Goal: Check status: Check status

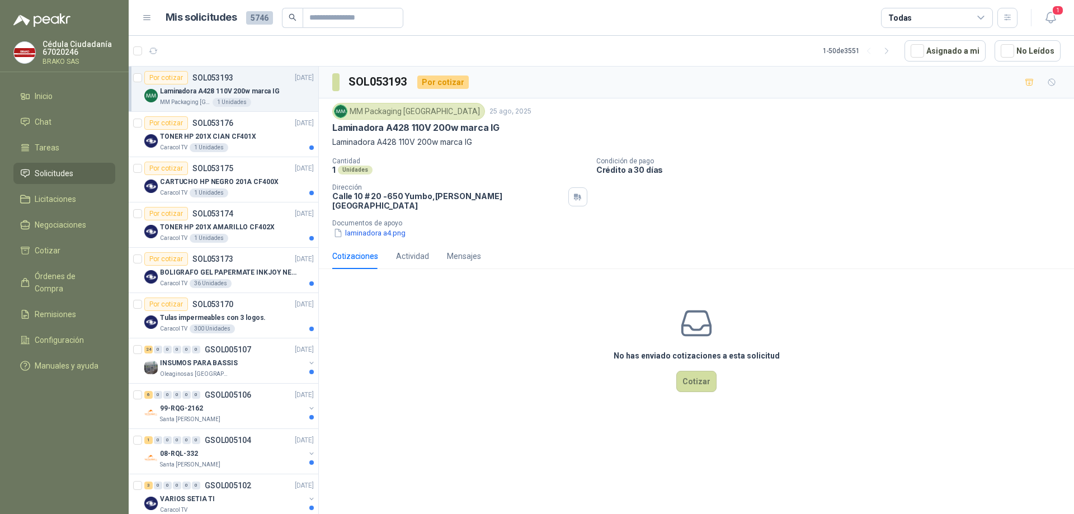
click at [70, 175] on span "Solicitudes" at bounding box center [54, 173] width 39 height 12
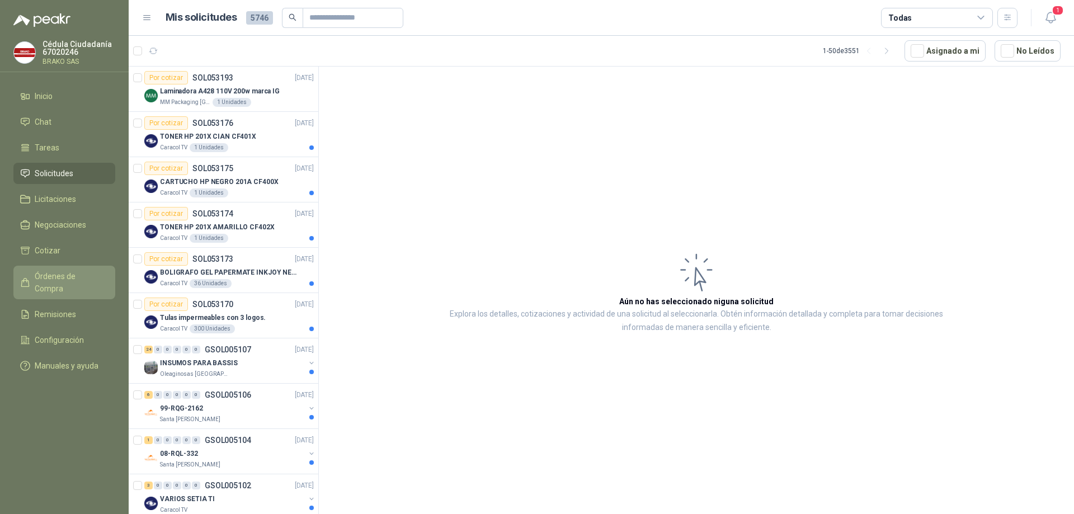
click at [96, 280] on span "Órdenes de Compra" at bounding box center [70, 282] width 70 height 25
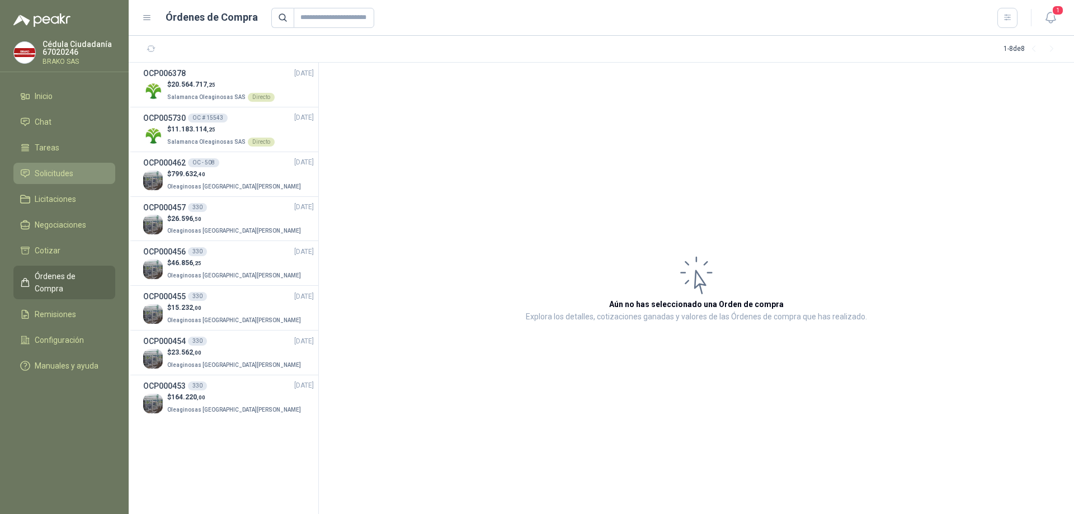
click at [81, 177] on li "Solicitudes" at bounding box center [64, 173] width 88 height 12
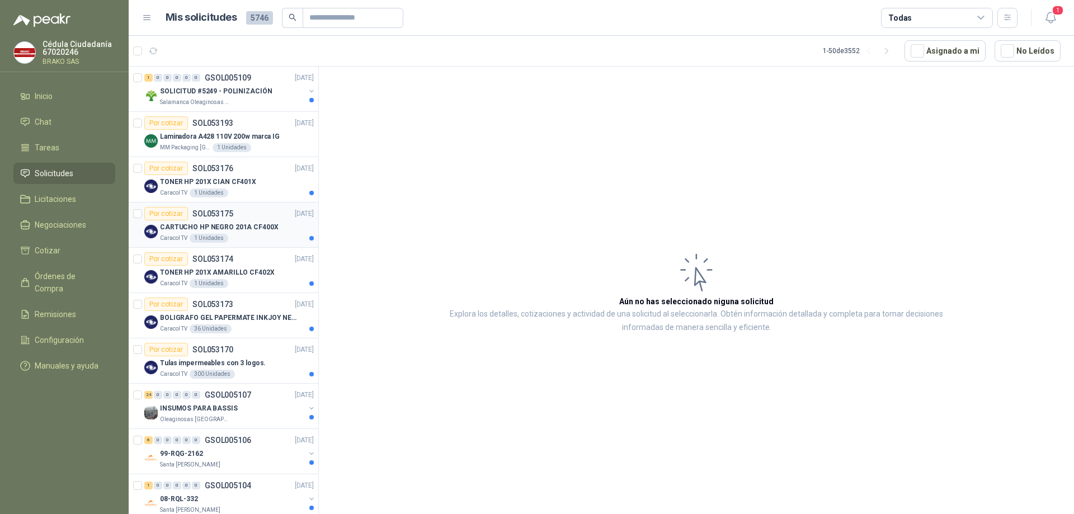
click at [207, 233] on div "CARTUCHO HP NEGRO 201A CF400X" at bounding box center [237, 226] width 154 height 13
